Goal: Communication & Community: Ask a question

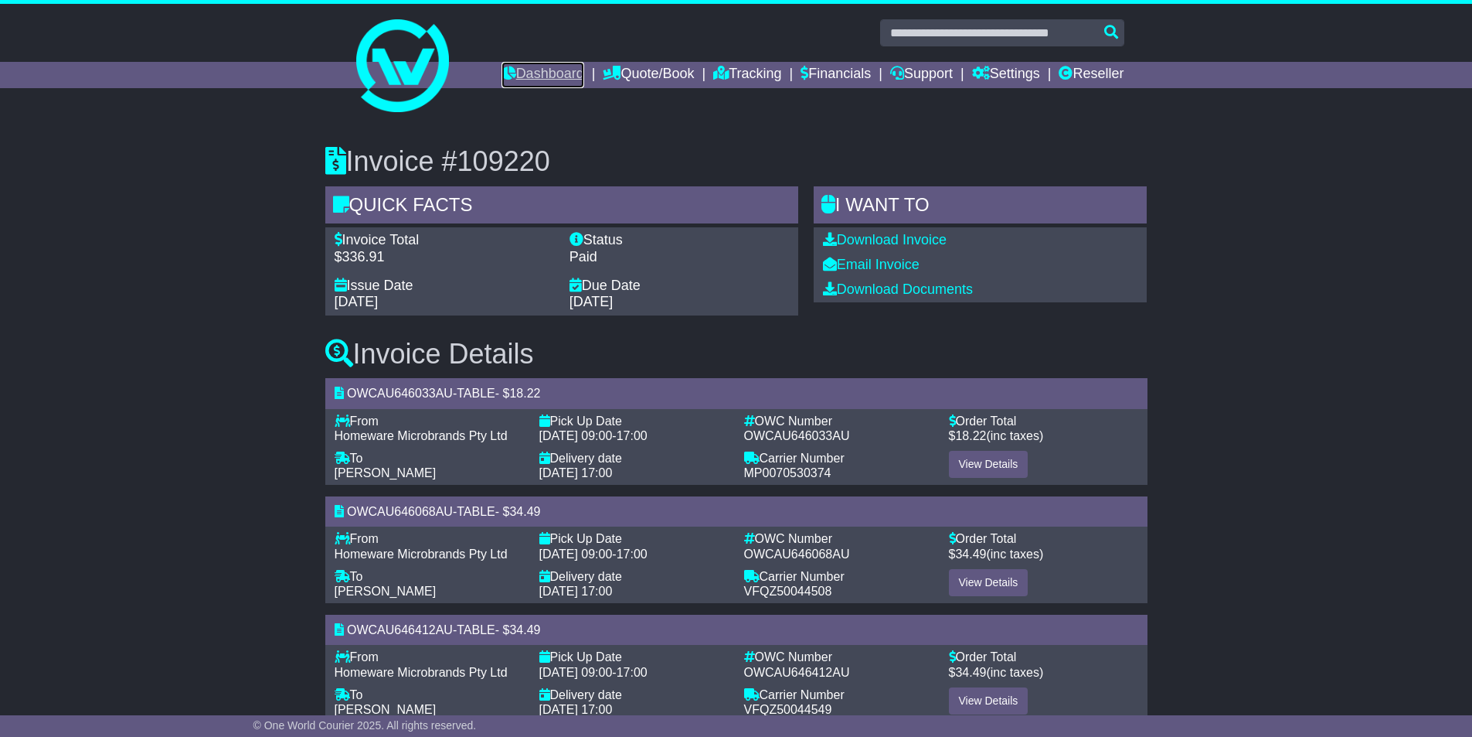
click at [550, 78] on link "Dashboard" at bounding box center [543, 75] width 83 height 26
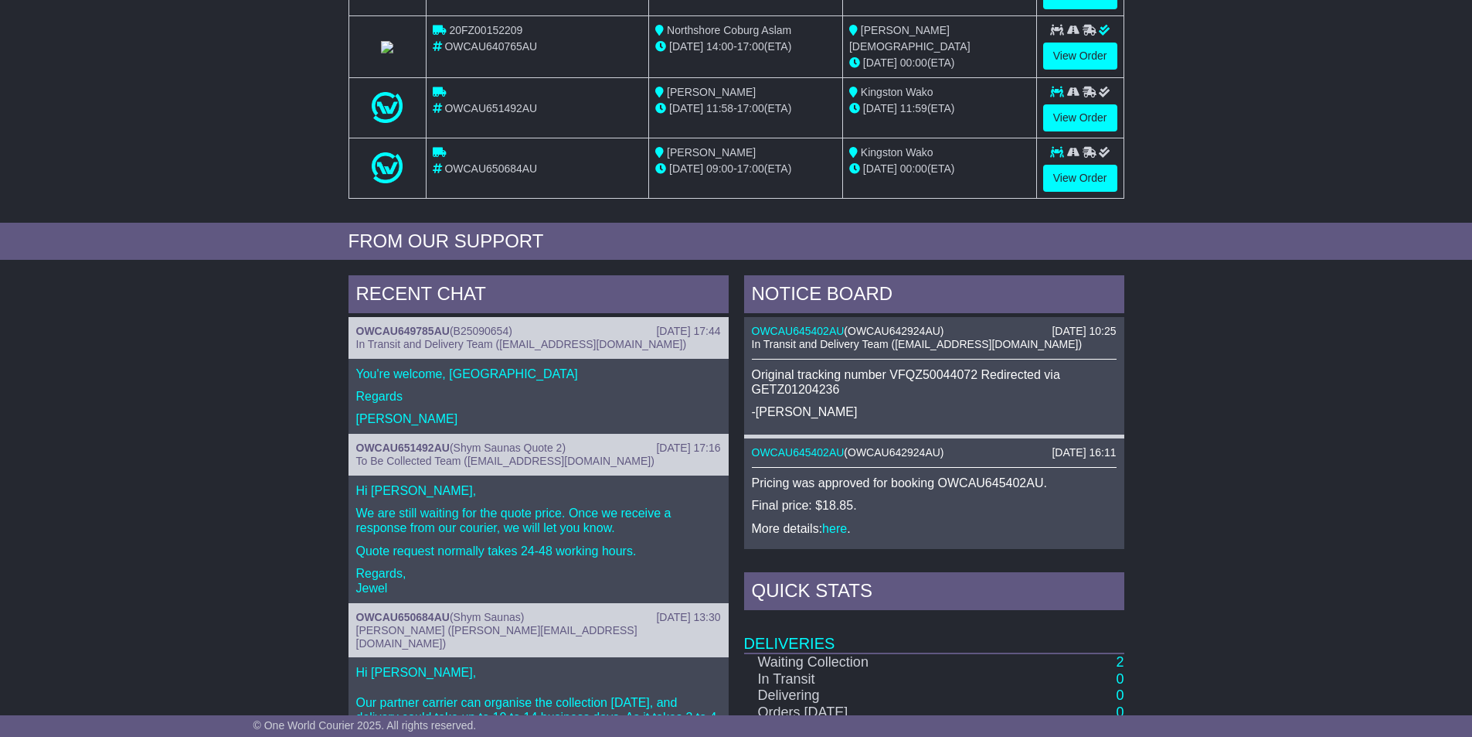
scroll to position [309, 0]
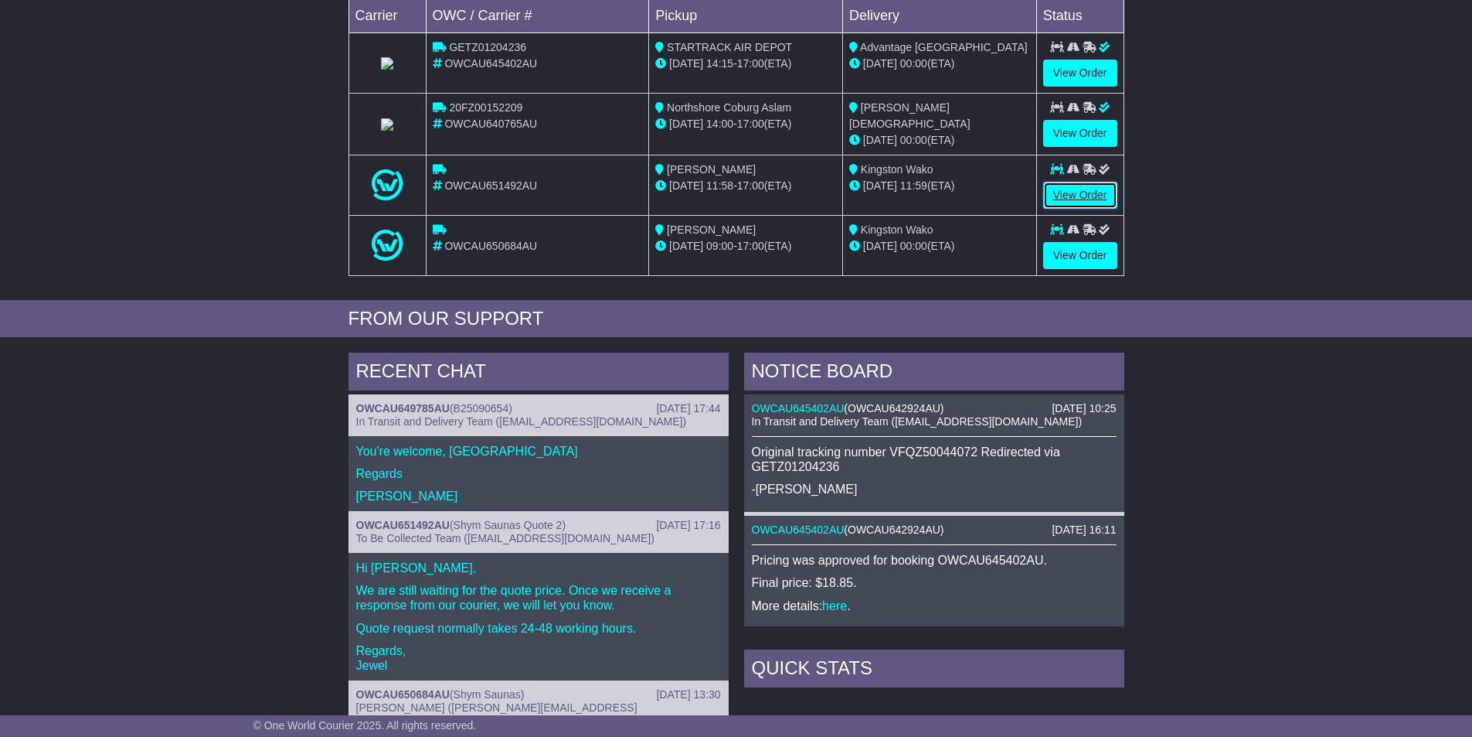
click at [1072, 190] on link "View Order" at bounding box center [1080, 195] width 74 height 27
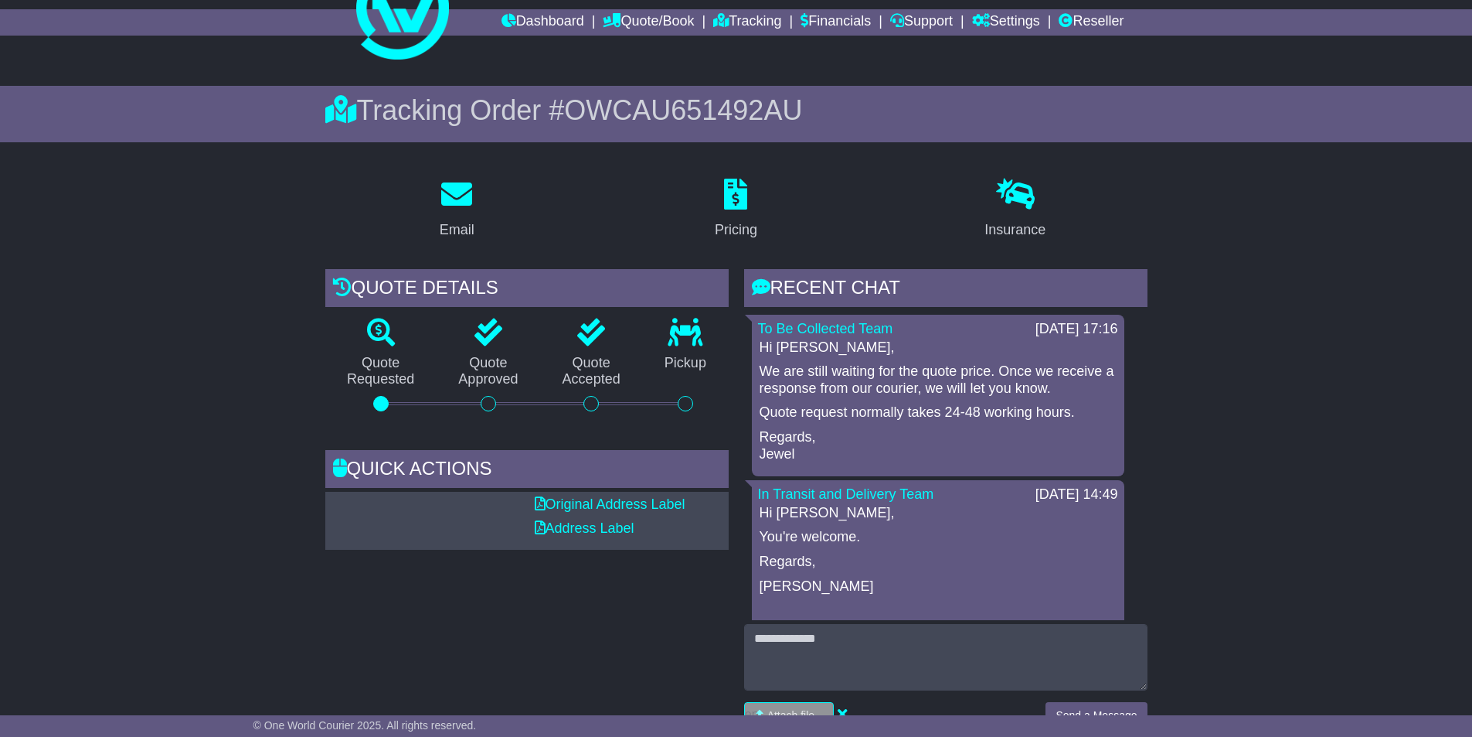
scroll to position [155, 0]
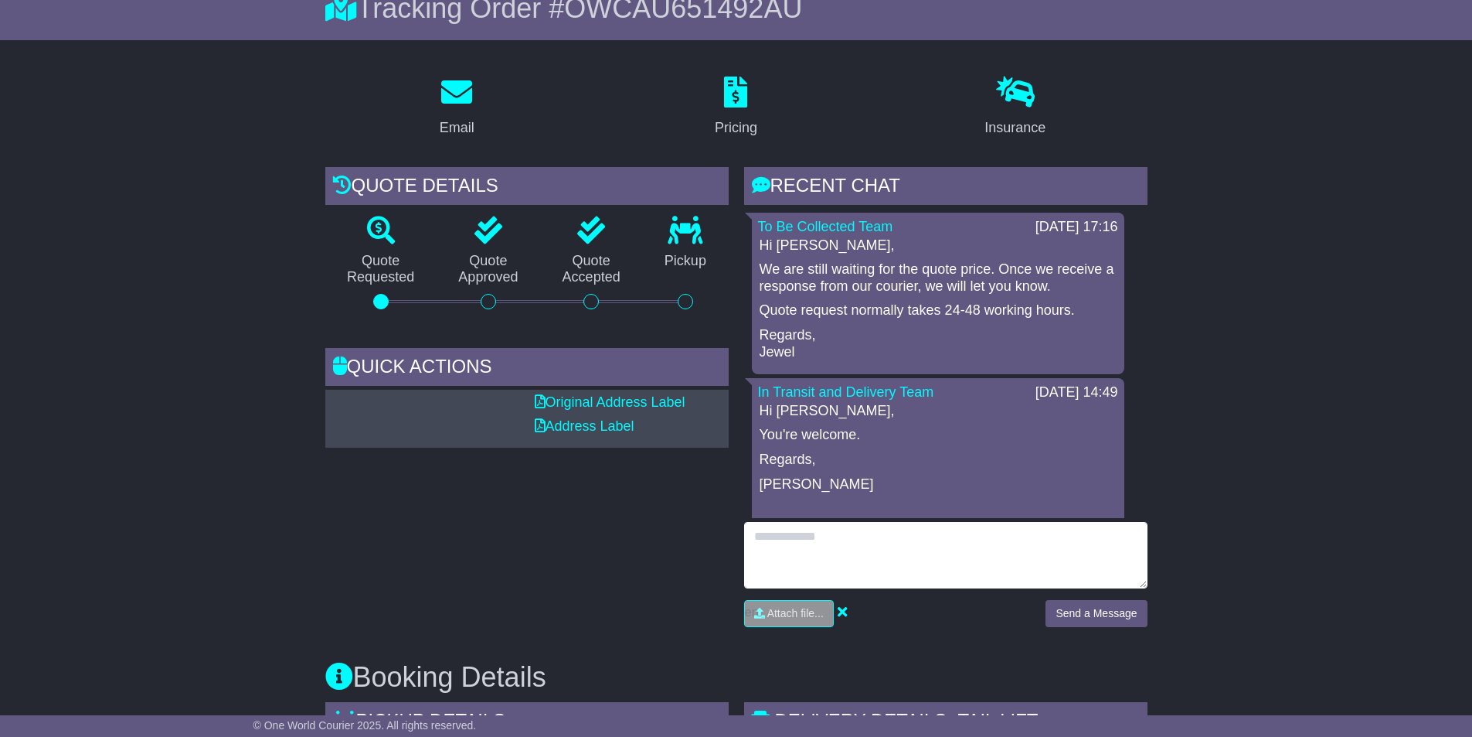
click at [909, 563] on textarea at bounding box center [945, 555] width 403 height 66
type textarea "**********"
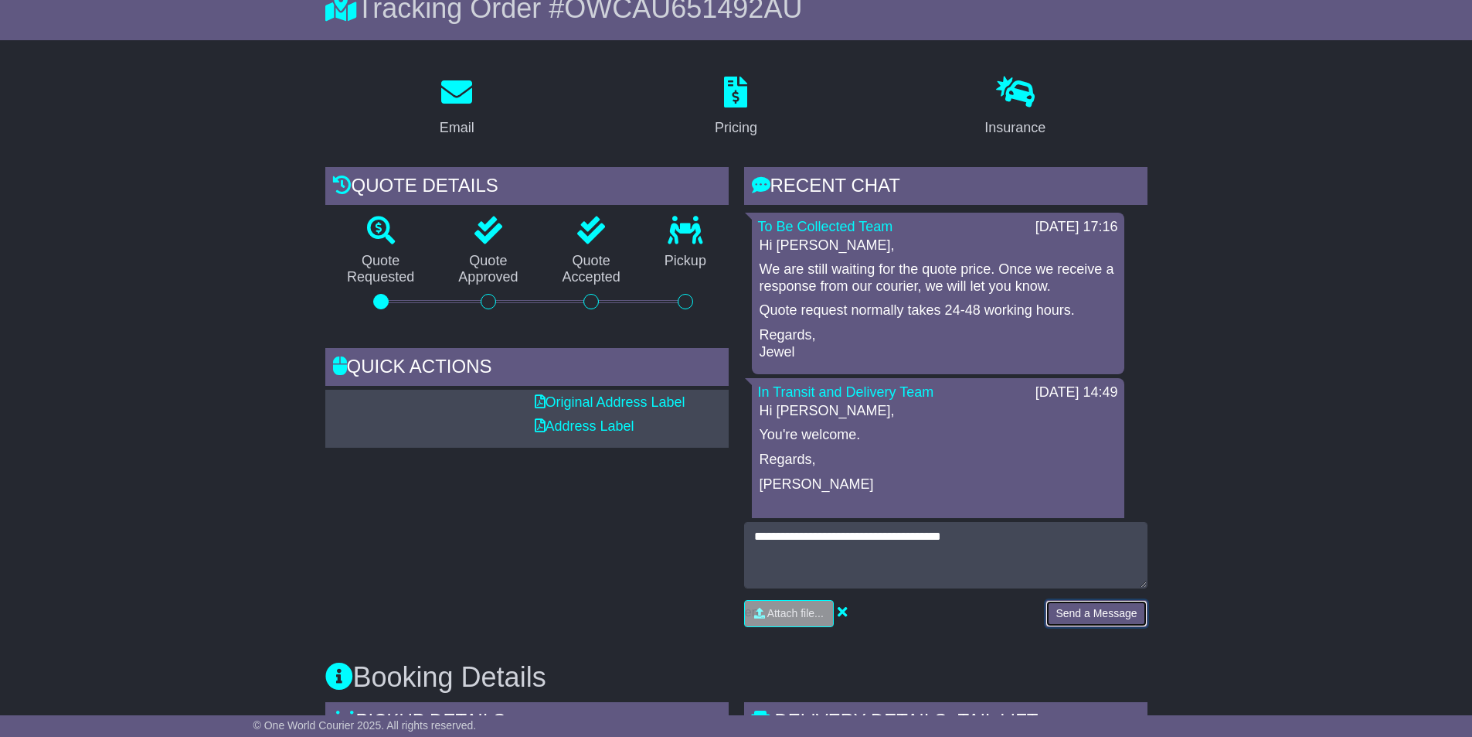
click at [1097, 606] on button "Send a Message" at bounding box center [1096, 613] width 101 height 27
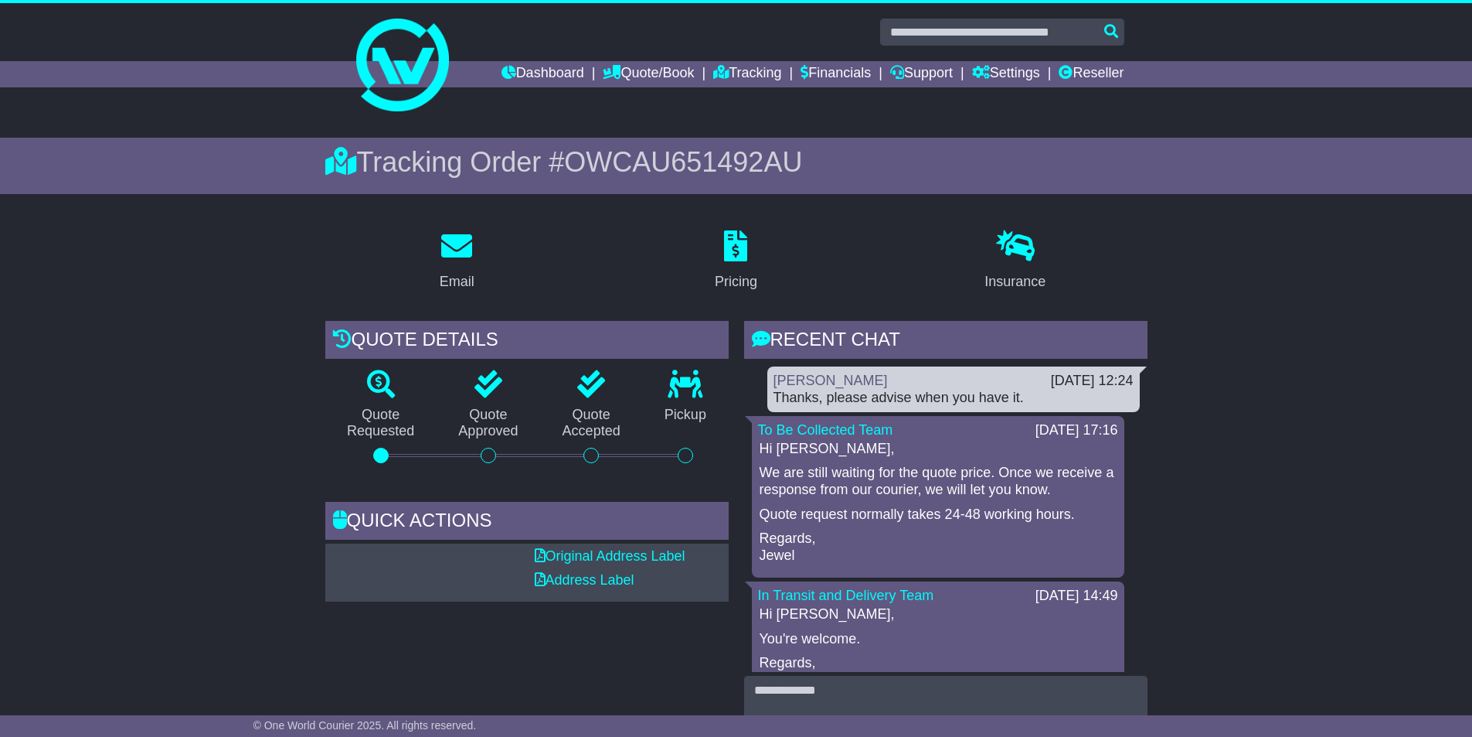
scroll to position [0, 0]
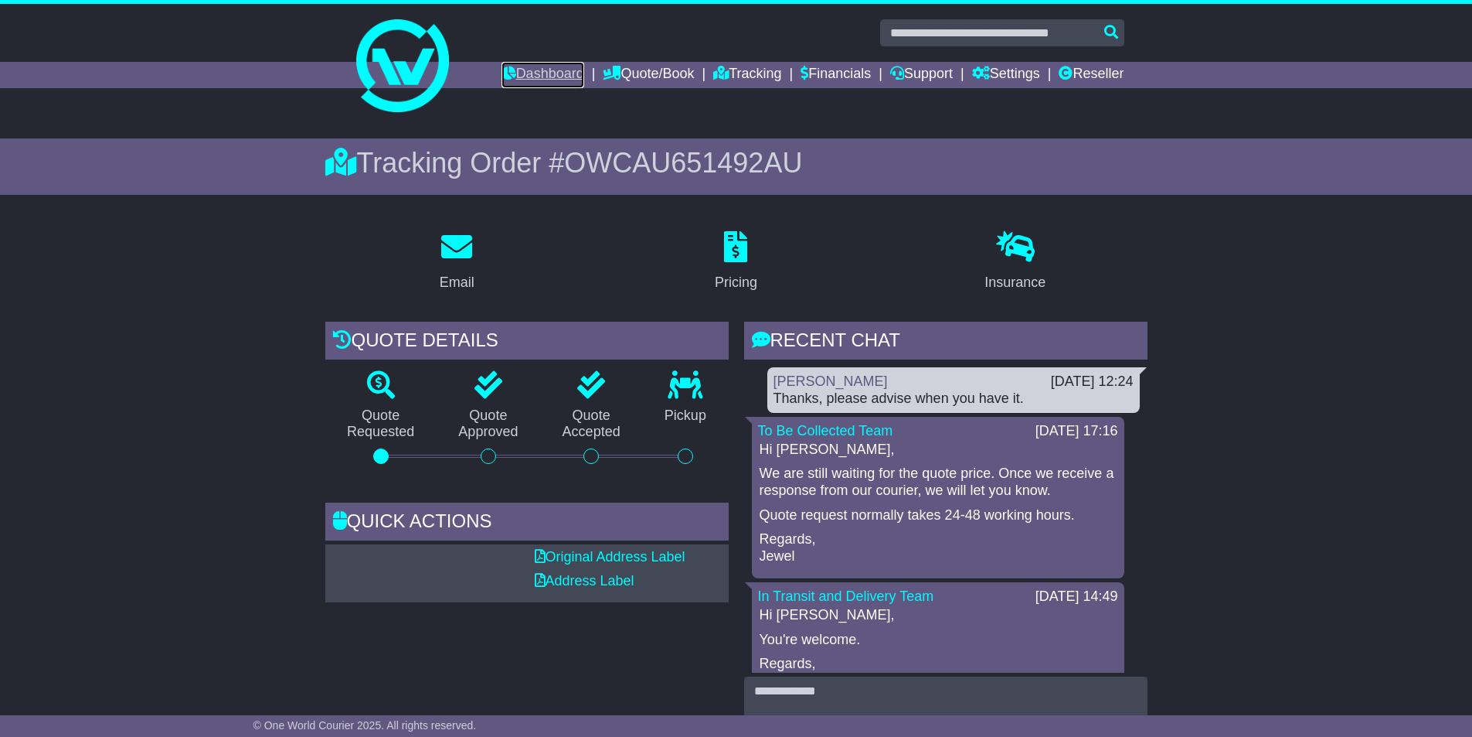
click at [534, 75] on link "Dashboard" at bounding box center [543, 75] width 83 height 26
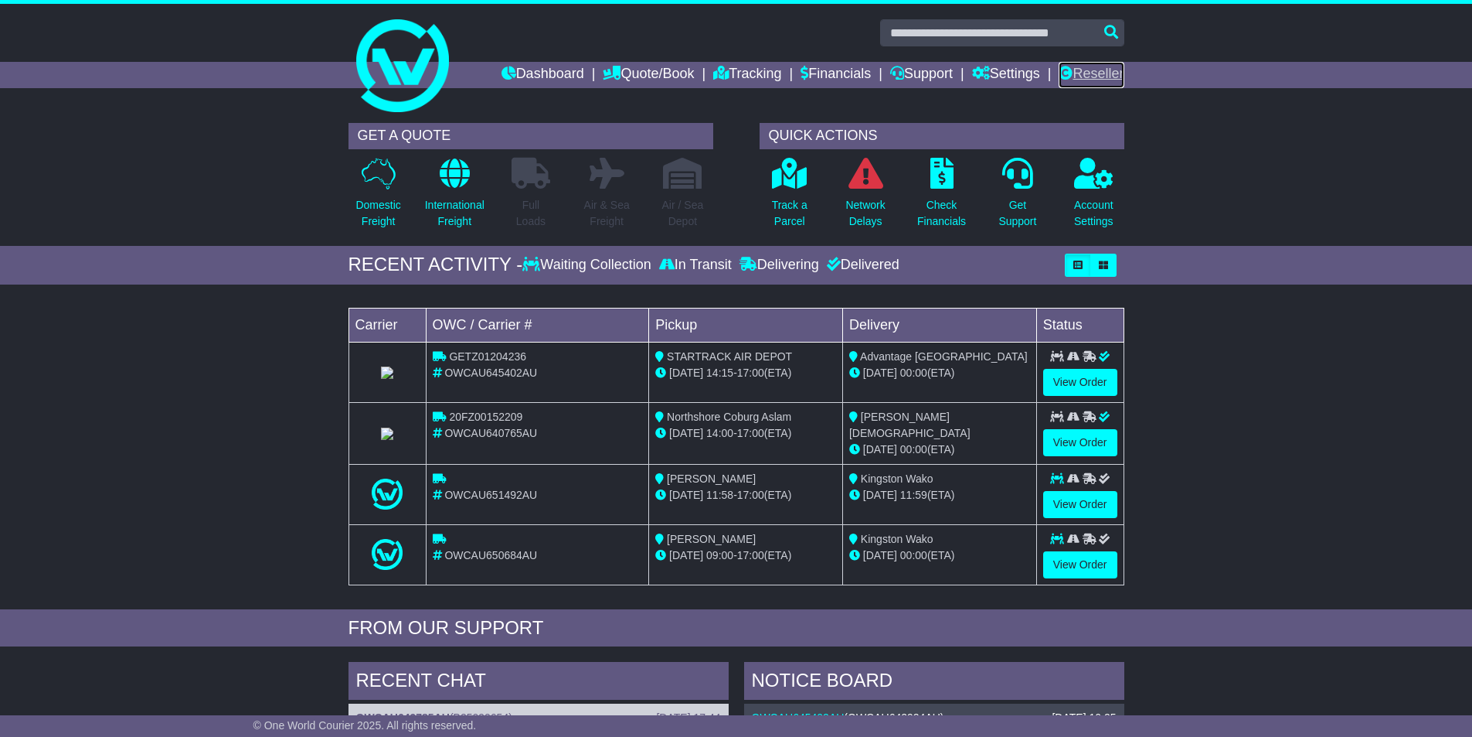
click at [1088, 82] on link "Reseller" at bounding box center [1091, 75] width 65 height 26
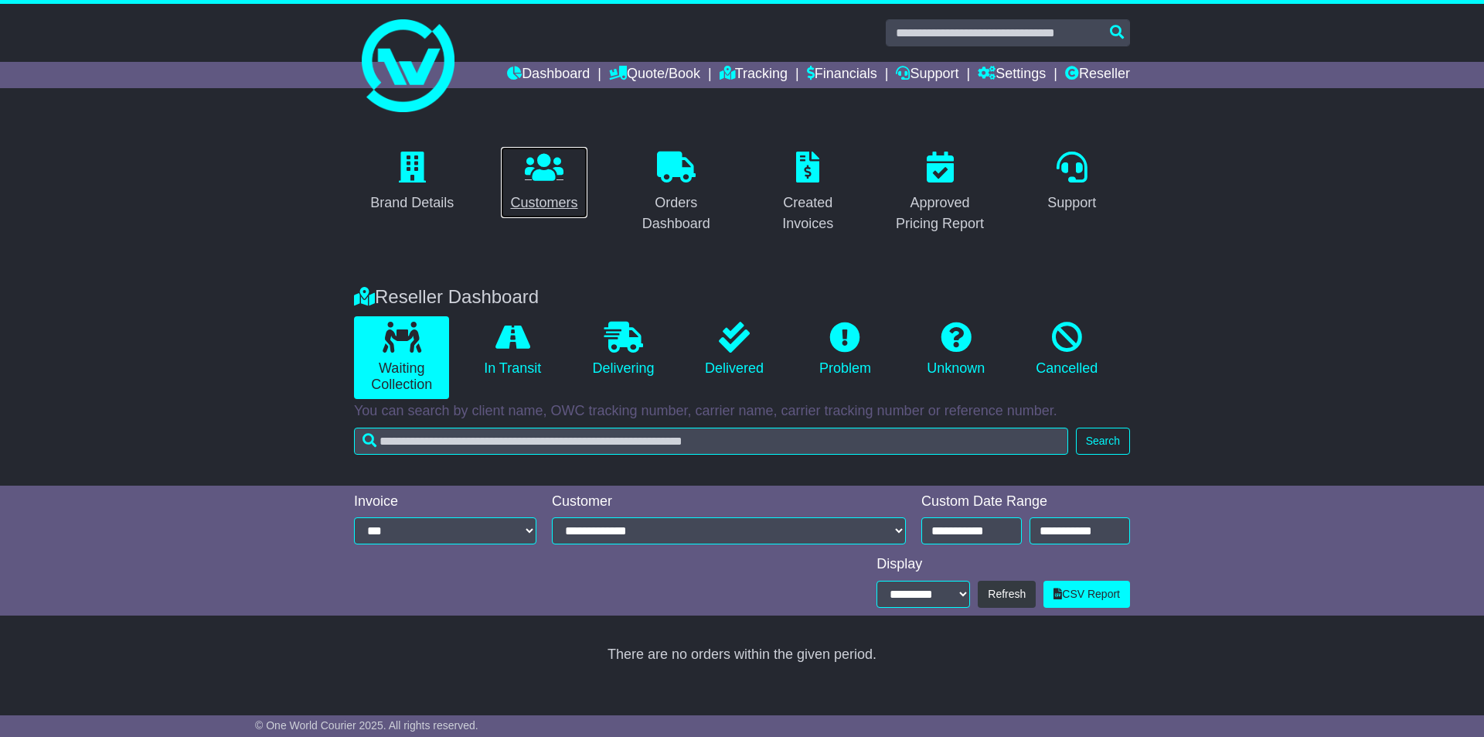
click at [524, 182] on p at bounding box center [543, 167] width 67 height 33
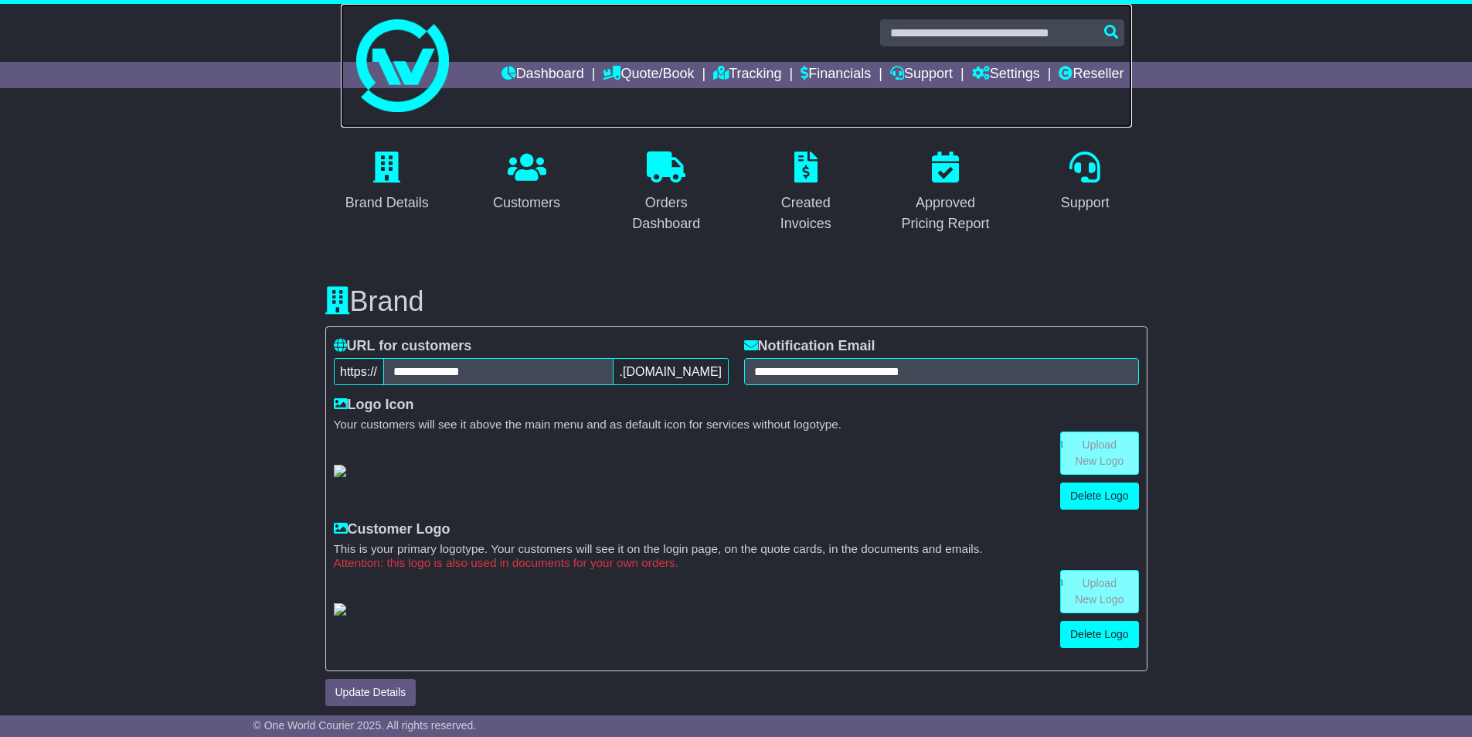
click at [531, 56] on link at bounding box center [736, 66] width 791 height 124
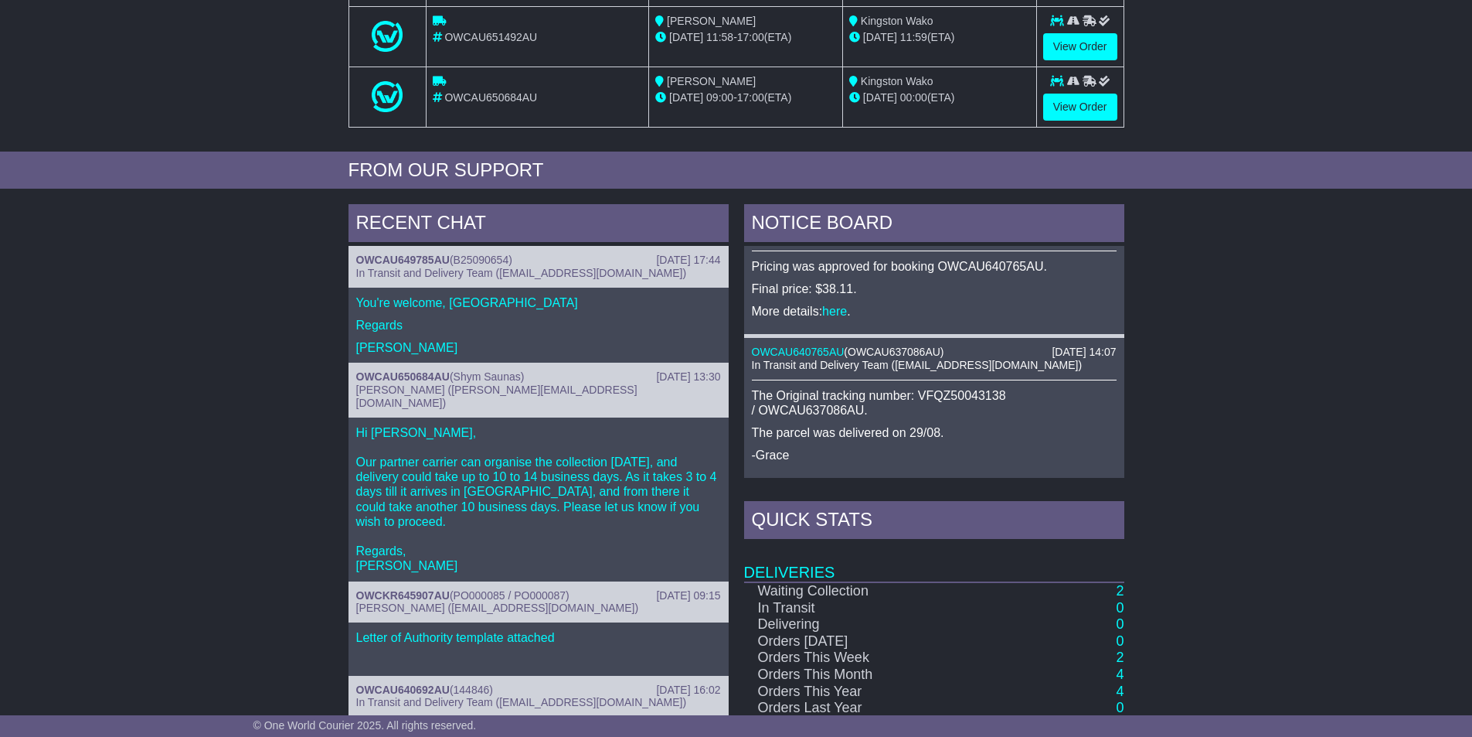
scroll to position [232, 0]
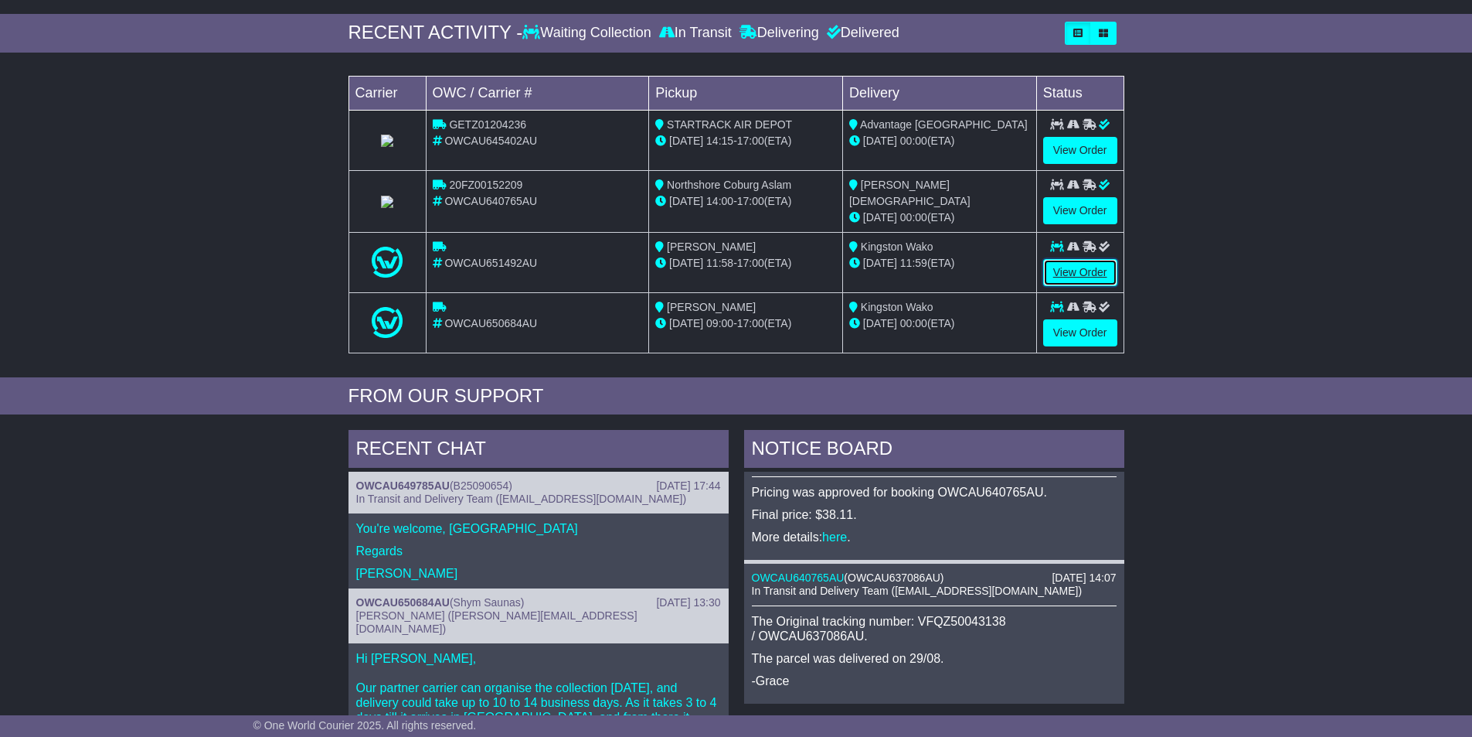
click at [1091, 267] on link "View Order" at bounding box center [1080, 272] width 74 height 27
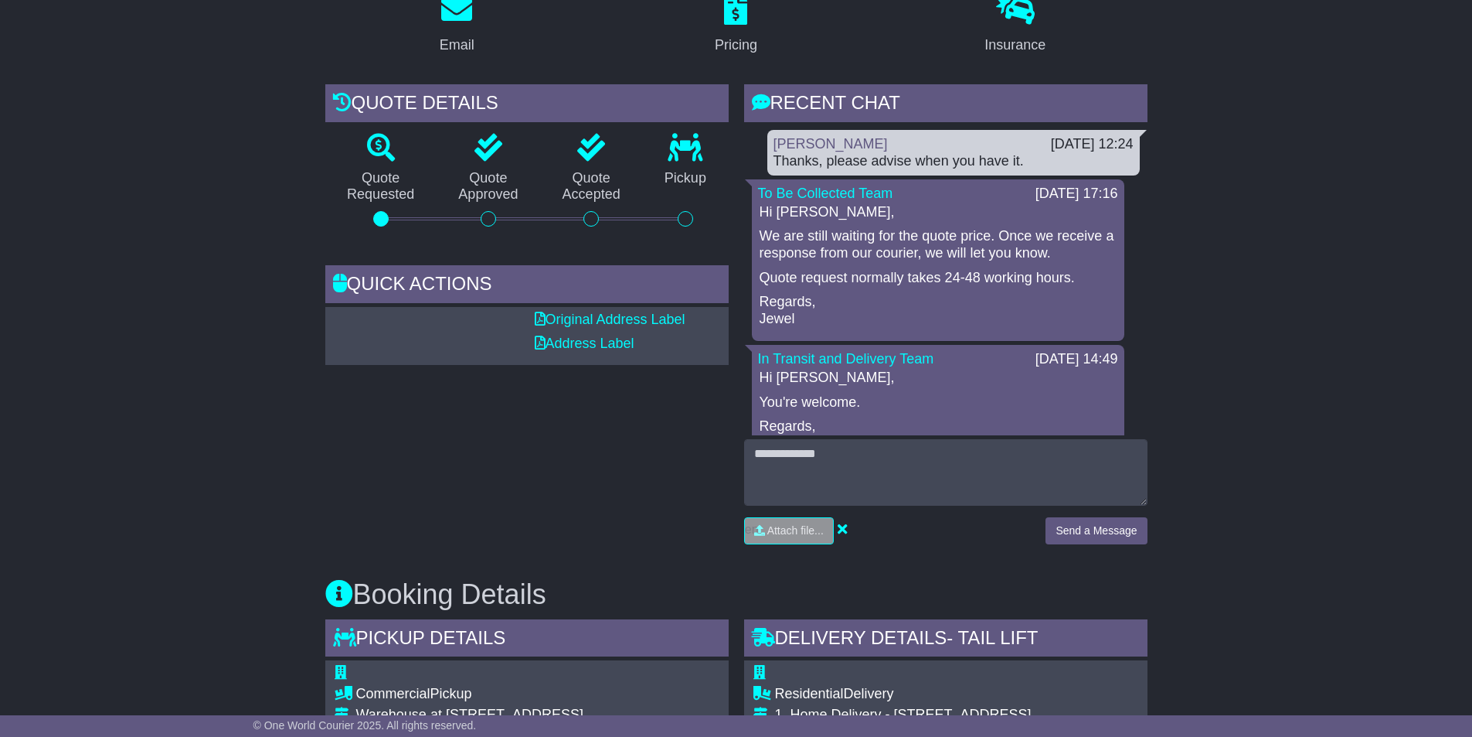
scroll to position [232, 0]
